Goal: Transaction & Acquisition: Purchase product/service

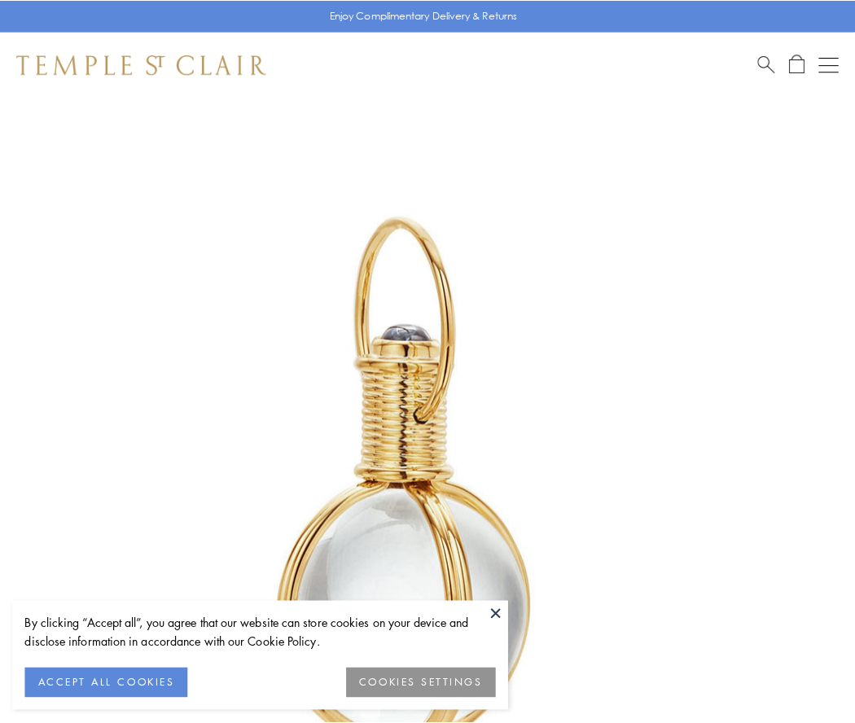
scroll to position [425, 0]
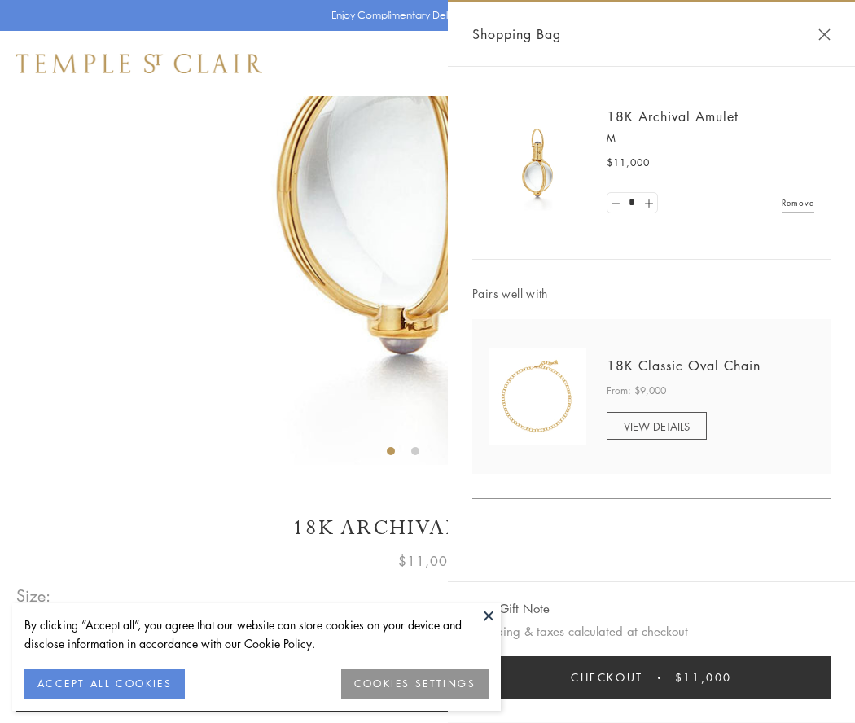
click at [652, 678] on button "Checkout $11,000" at bounding box center [651, 678] width 358 height 42
